Goal: Find specific page/section: Find specific page/section

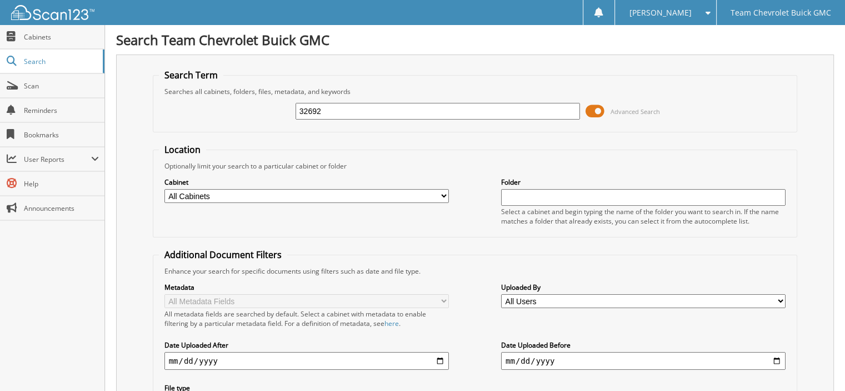
type input "32692"
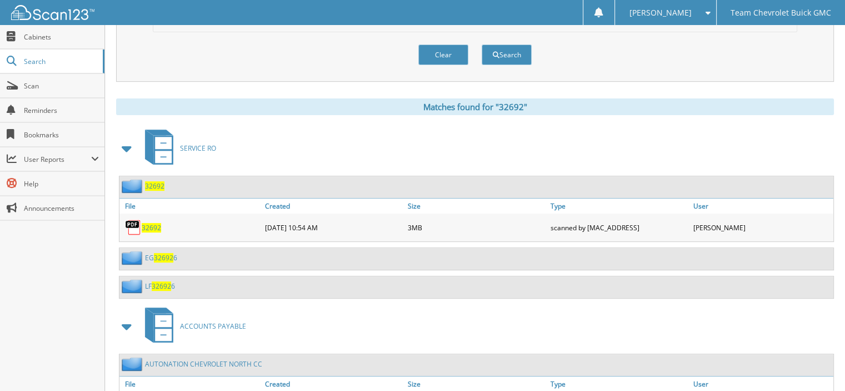
scroll to position [436, 0]
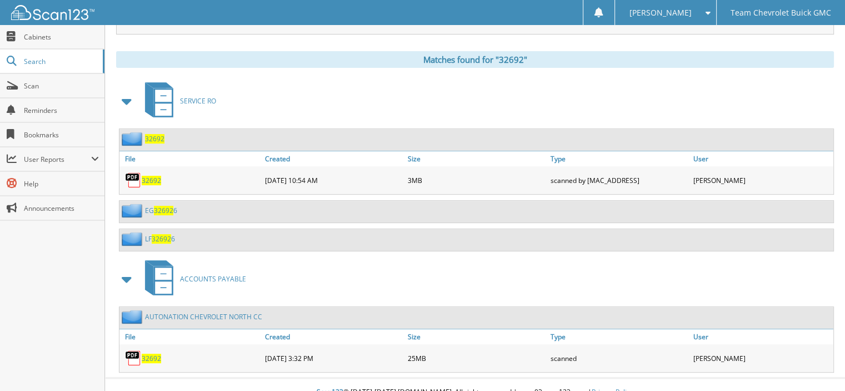
click at [149, 347] on div "32692" at bounding box center [190, 358] width 143 height 22
click at [149, 353] on span "32692" at bounding box center [151, 357] width 19 height 9
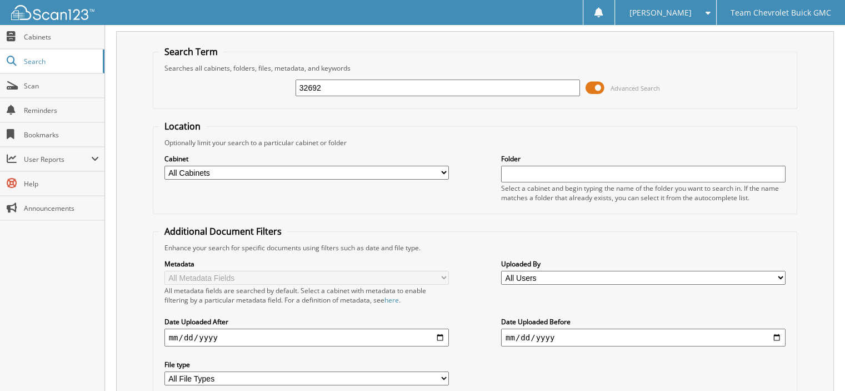
scroll to position [0, 0]
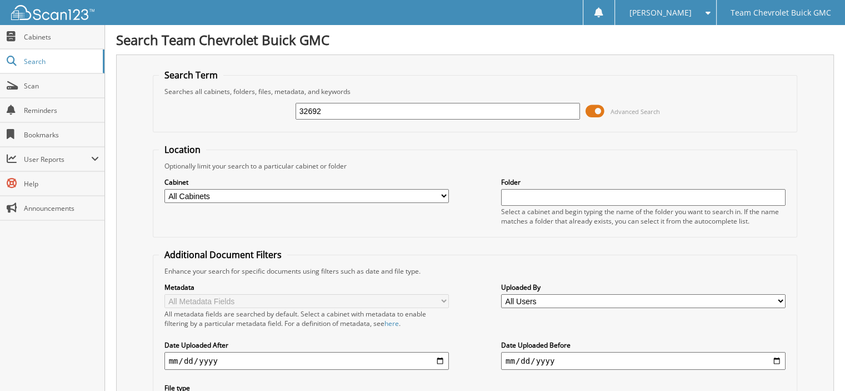
click at [341, 108] on input "32692" at bounding box center [438, 111] width 284 height 17
type input "32693"
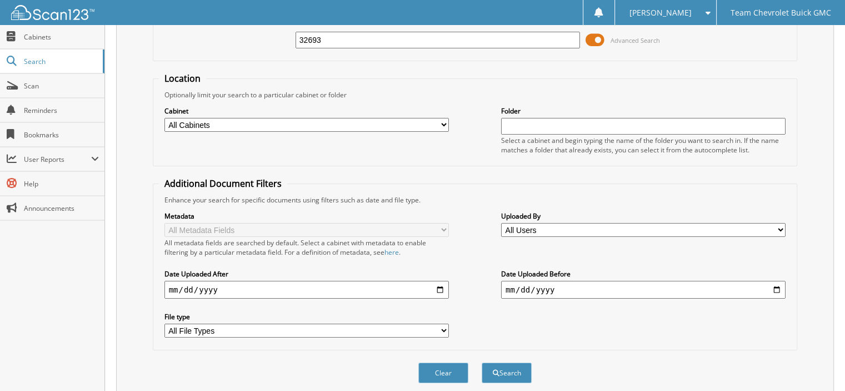
scroll to position [389, 0]
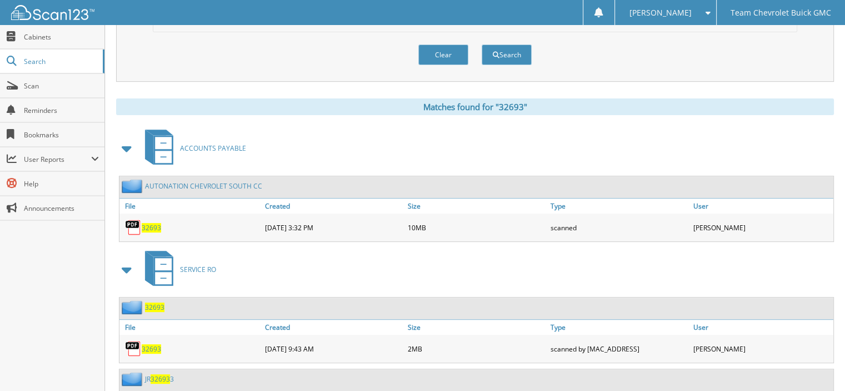
click at [157, 223] on span "32693" at bounding box center [151, 227] width 19 height 9
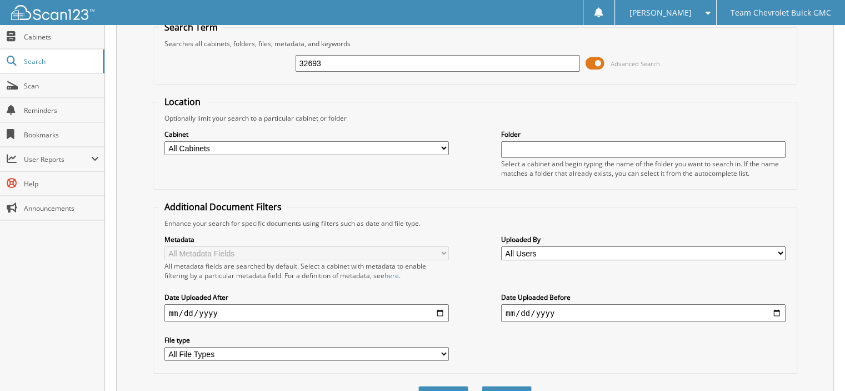
scroll to position [0, 0]
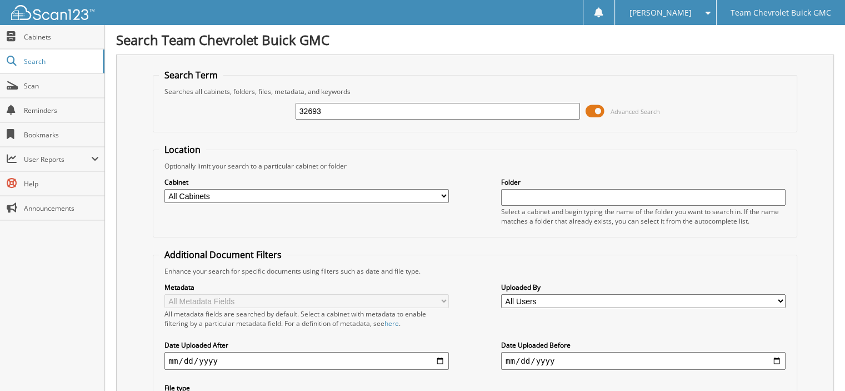
drag, startPoint x: 368, startPoint y: 108, endPoint x: -627, endPoint y: 64, distance: 996.5
type input "84371"
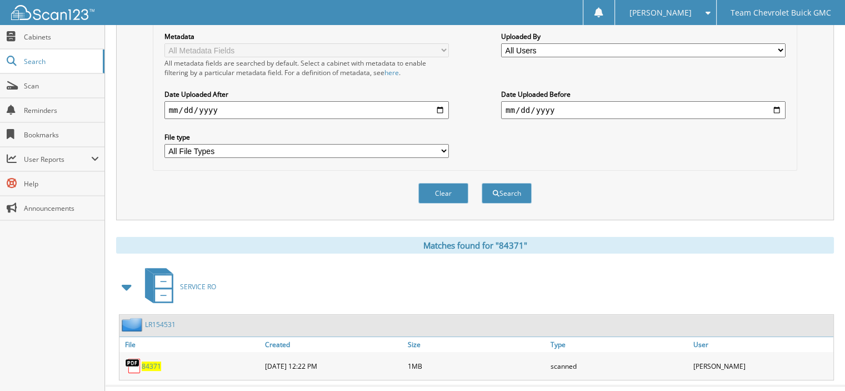
scroll to position [262, 0]
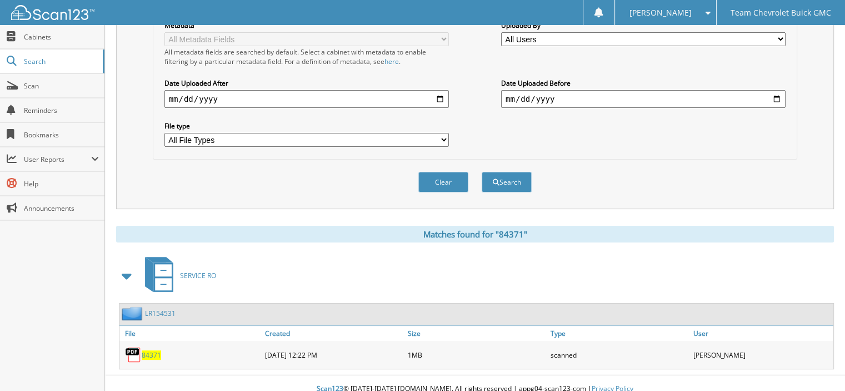
click at [159, 350] on span "84371" at bounding box center [151, 354] width 19 height 9
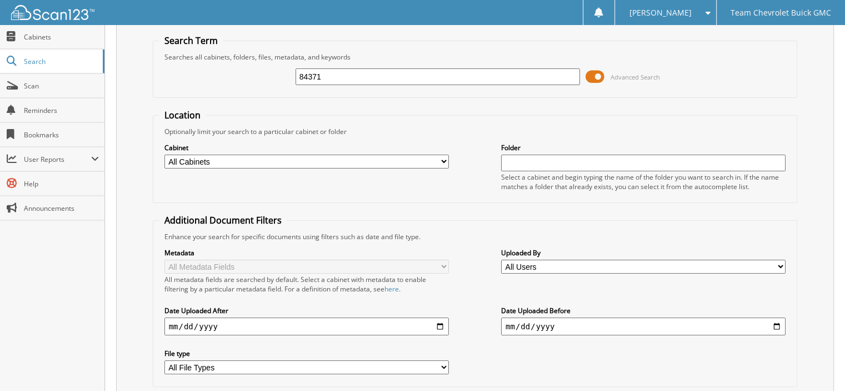
scroll to position [0, 0]
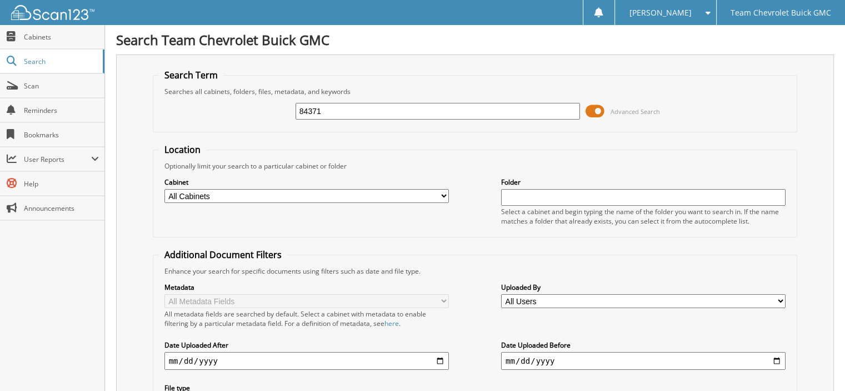
click at [347, 107] on input "84371" at bounding box center [438, 111] width 284 height 17
type input "84342"
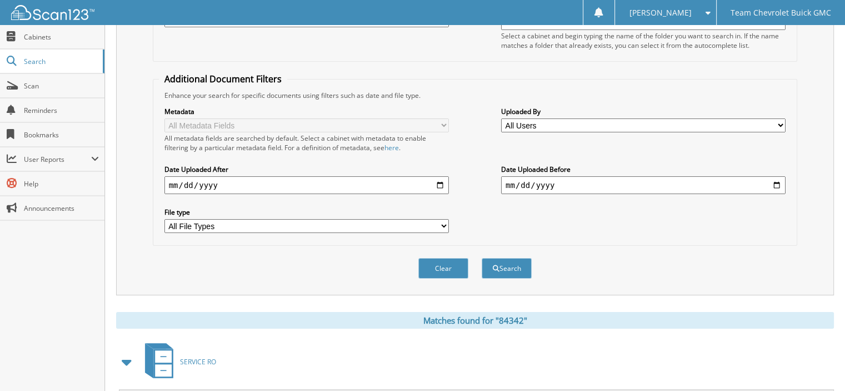
scroll to position [262, 0]
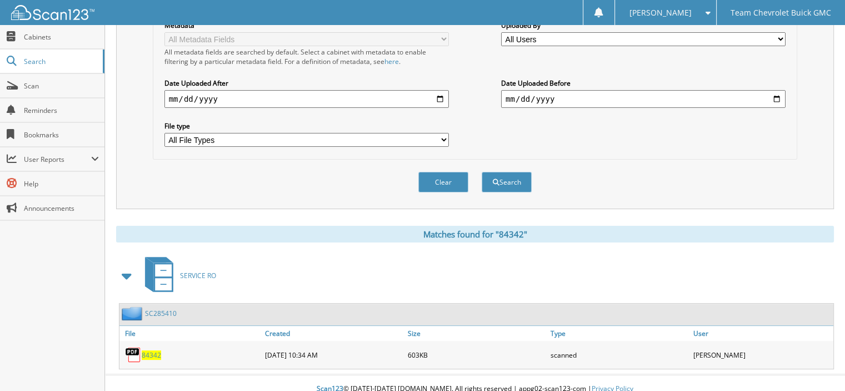
click at [160, 350] on span "84342" at bounding box center [151, 354] width 19 height 9
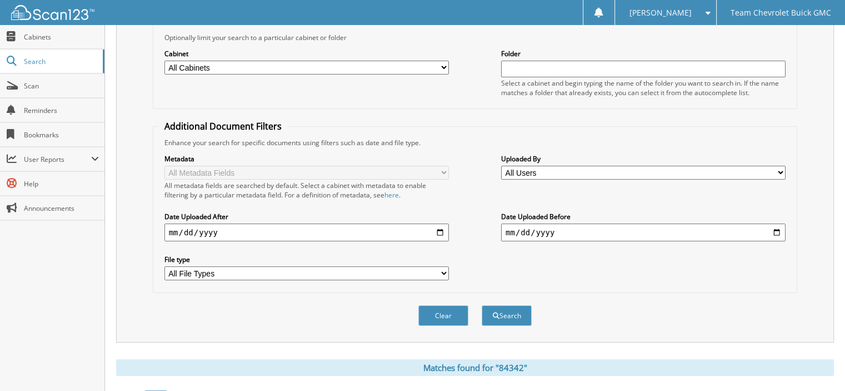
scroll to position [0, 0]
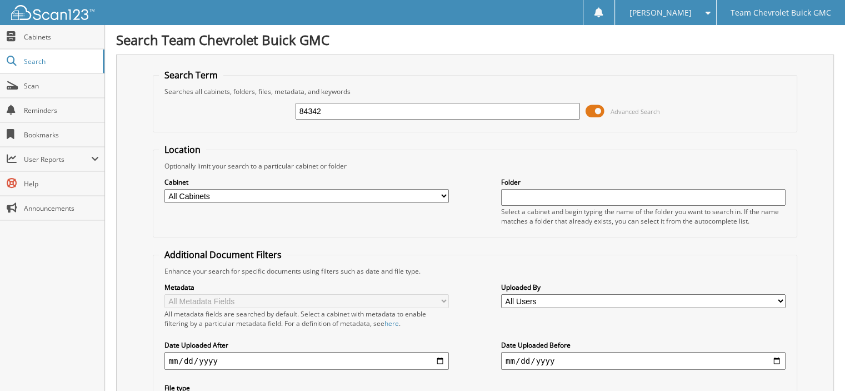
drag, startPoint x: 341, startPoint y: 111, endPoint x: -171, endPoint y: 80, distance: 512.6
click at [0, 80] on html "[PERSON_NAME] Settings Logout Team Chevrolet Buick GMC Close Cabinets Search Sc…" at bounding box center [422, 332] width 845 height 664
type input "81397"
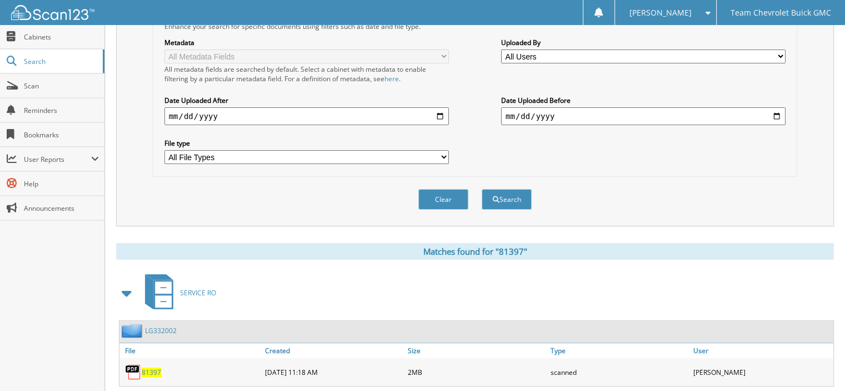
scroll to position [262, 0]
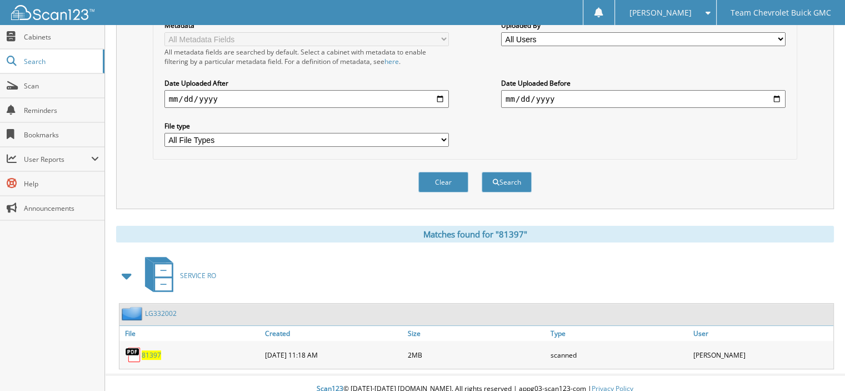
click at [148, 350] on span "81397" at bounding box center [151, 354] width 19 height 9
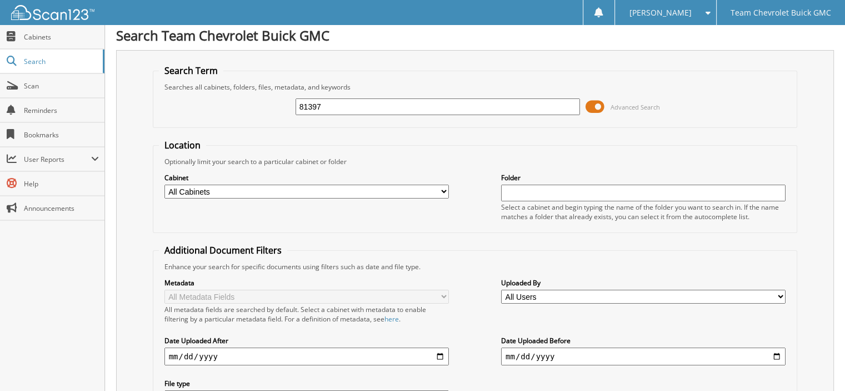
scroll to position [0, 0]
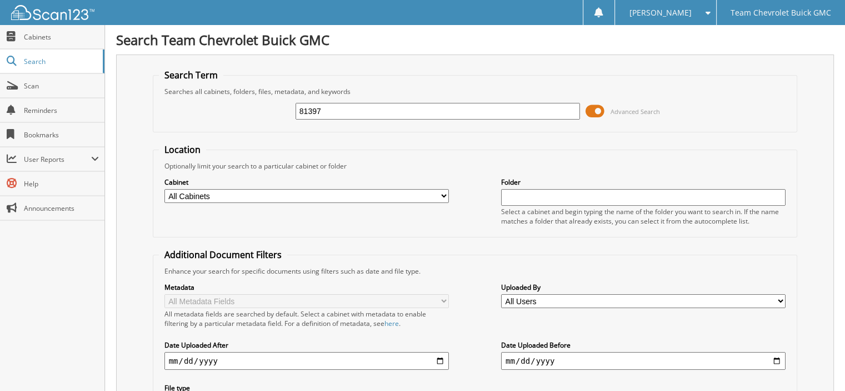
drag, startPoint x: 349, startPoint y: 115, endPoint x: -223, endPoint y: 62, distance: 574.7
click at [0, 62] on html "[PERSON_NAME] Settings Logout Team Chevrolet Buick GMC Close Cabinets Search Sc…" at bounding box center [422, 332] width 845 height 664
type input "94371"
drag, startPoint x: 391, startPoint y: 116, endPoint x: -44, endPoint y: 98, distance: 435.9
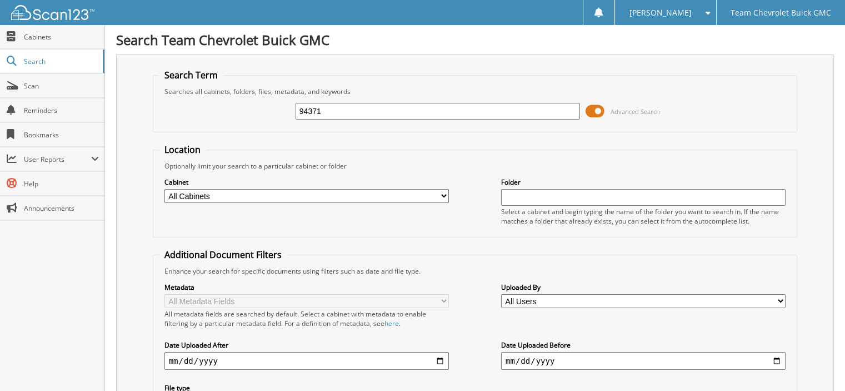
click at [0, 98] on html "[PERSON_NAME] Settings Logout Team Chevrolet Buick GMC Close Cabinets Search Sc…" at bounding box center [422, 271] width 845 height 543
type input "84371"
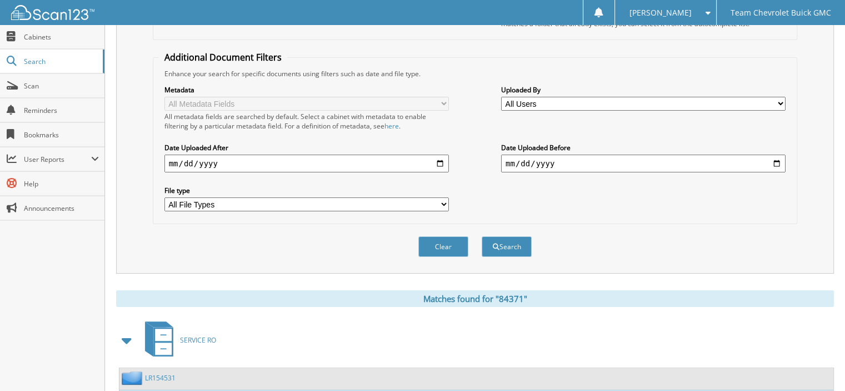
scroll to position [262, 0]
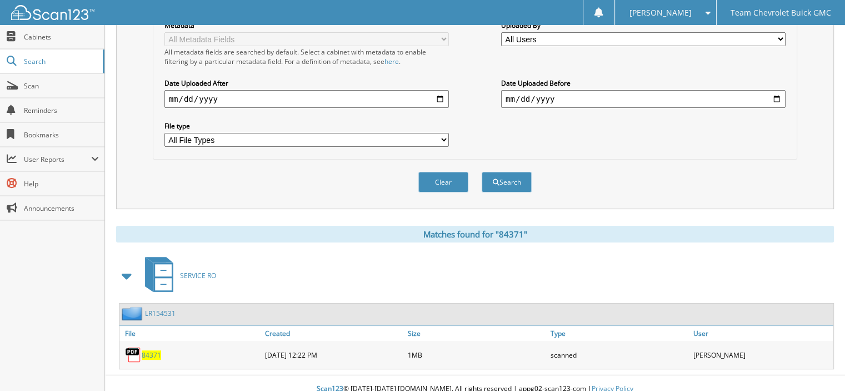
click at [149, 350] on span "84371" at bounding box center [151, 354] width 19 height 9
